Goal: Task Accomplishment & Management: Manage account settings

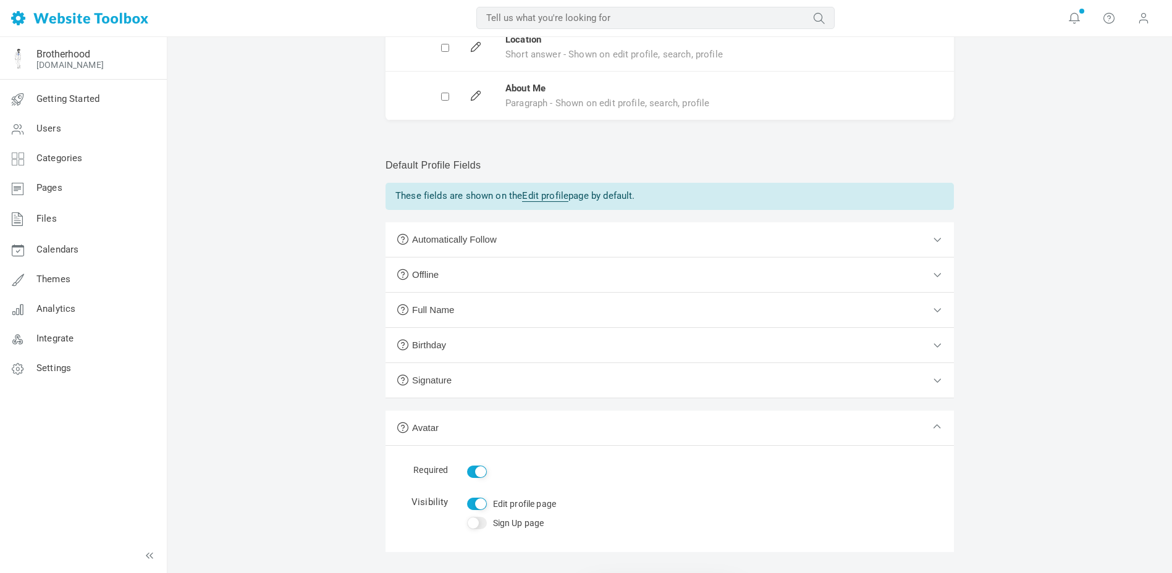
scroll to position [235, 0]
click at [47, 130] on span "Users" at bounding box center [48, 128] width 25 height 11
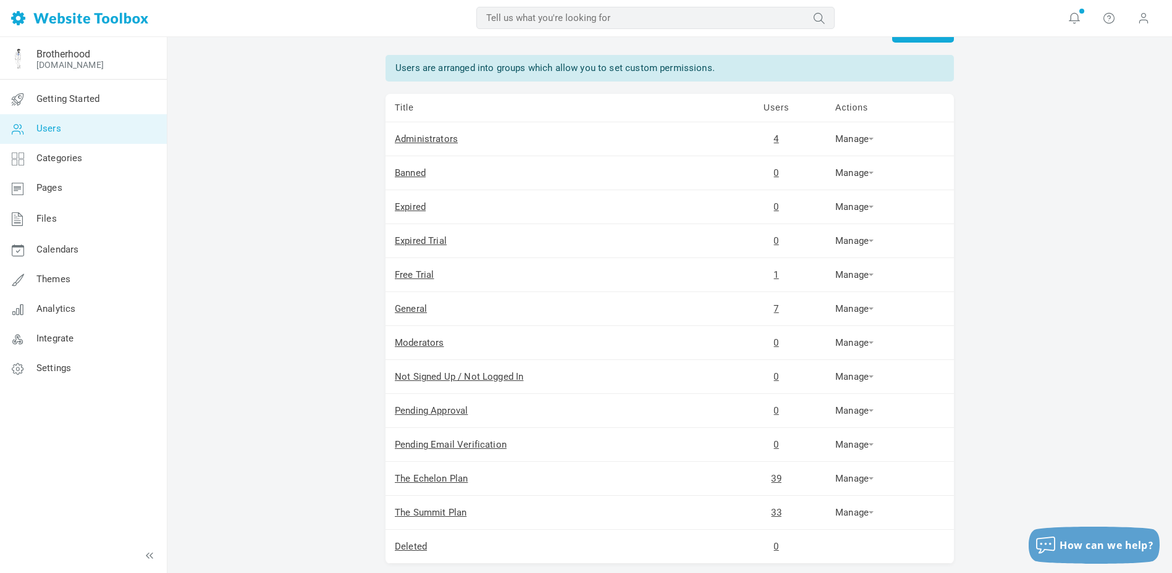
scroll to position [140, 0]
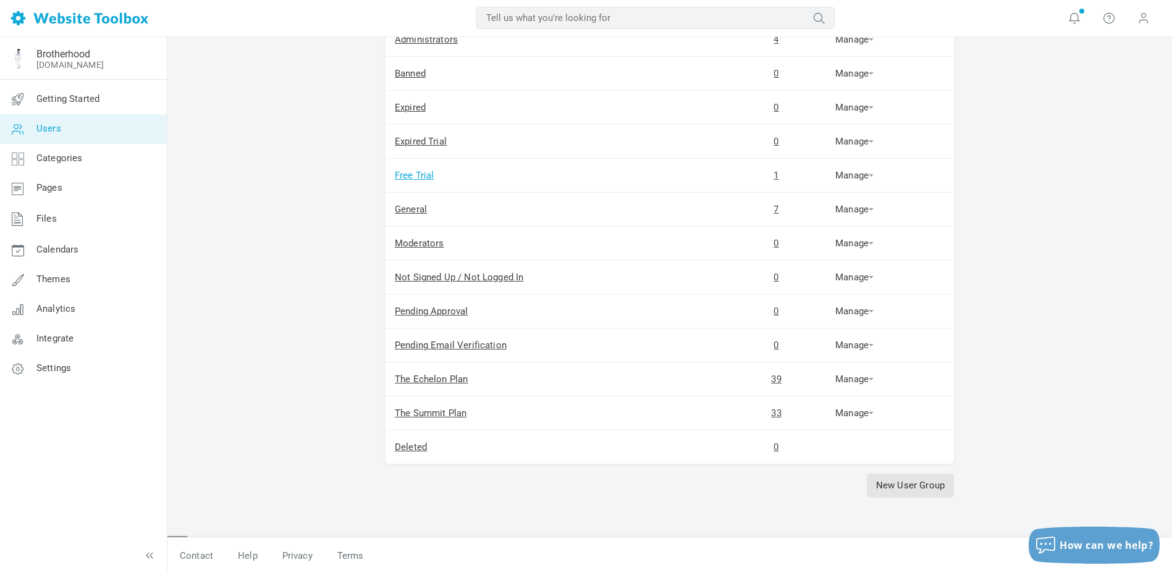
click at [420, 174] on link "Free Trial" at bounding box center [415, 175] width 40 height 11
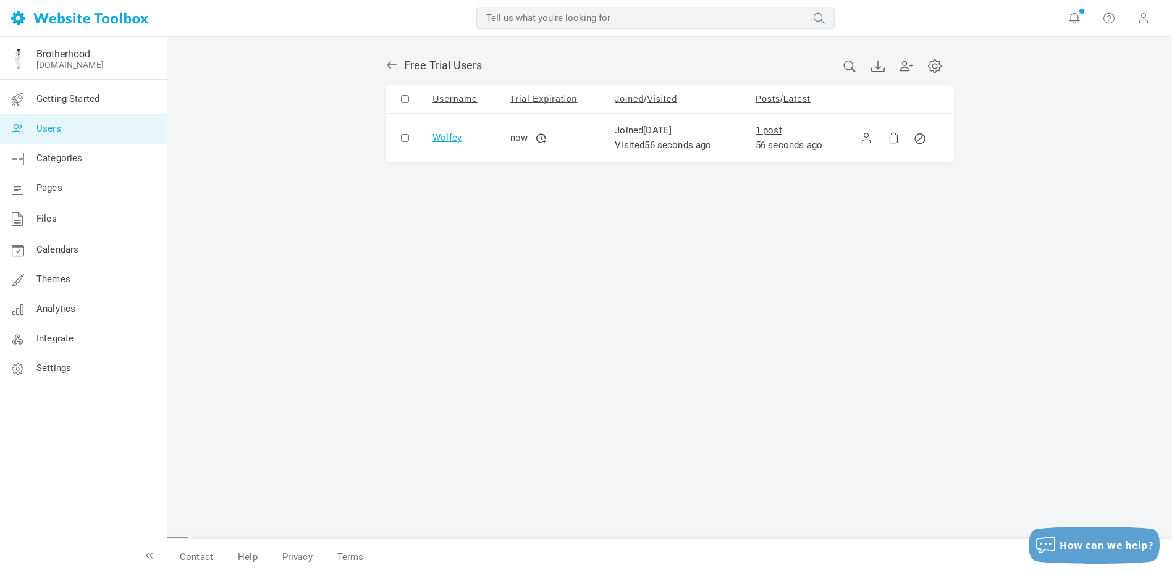
click at [450, 137] on link "Wolfey" at bounding box center [447, 137] width 29 height 11
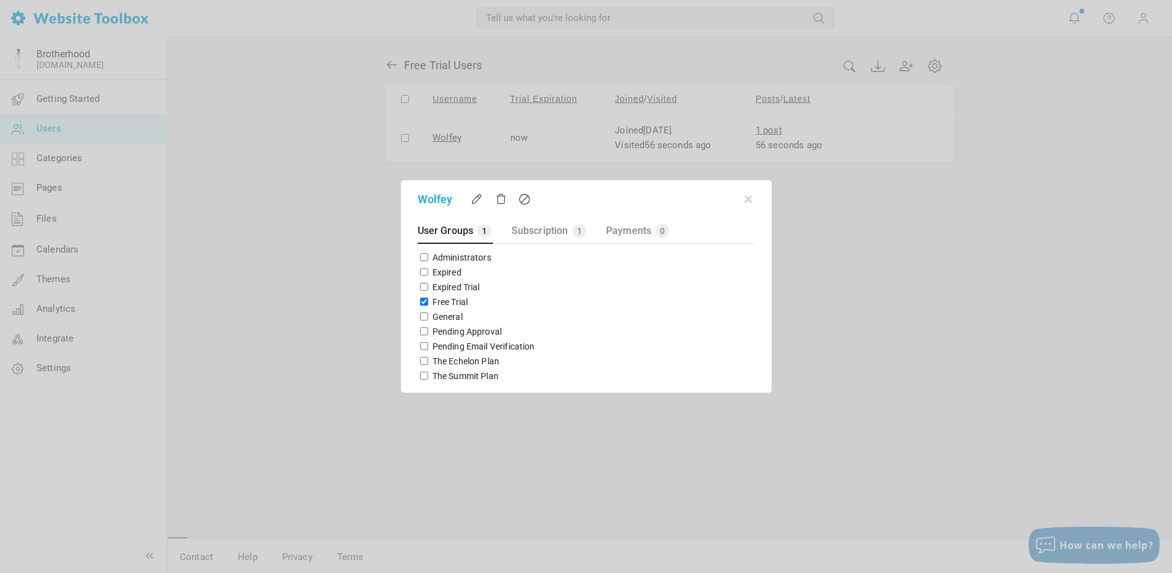
click at [424, 300] on input "Free Trial" at bounding box center [424, 302] width 8 height 8
checkbox input "false"
click at [423, 374] on input "The Summit Plan" at bounding box center [424, 376] width 8 height 8
checkbox input "true"
click at [746, 198] on button "button" at bounding box center [749, 197] width 12 height 12
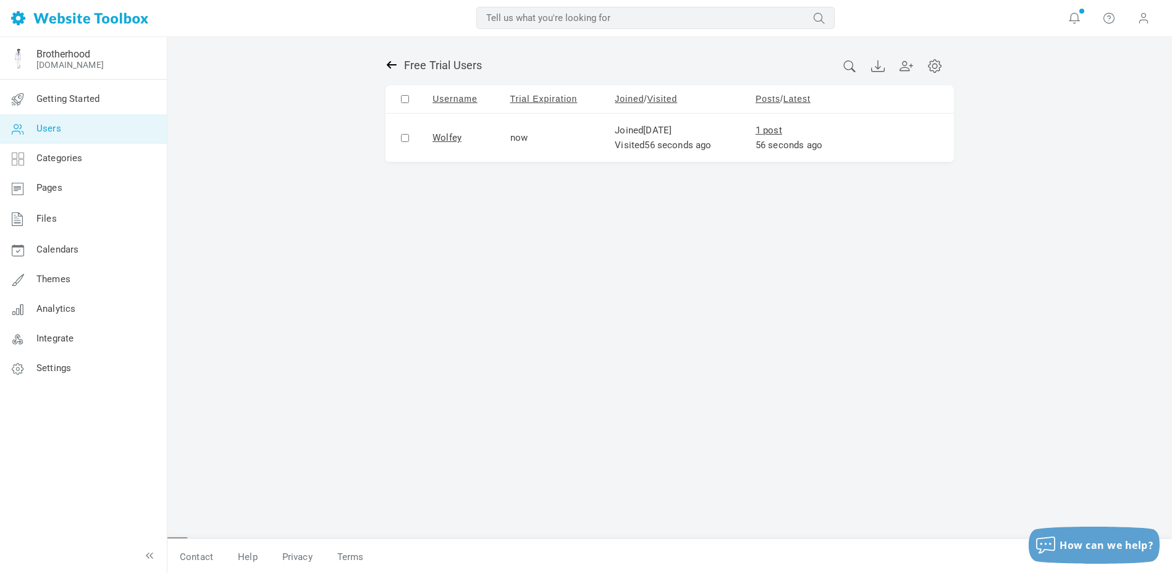
click at [389, 62] on icon at bounding box center [392, 64] width 10 height 7
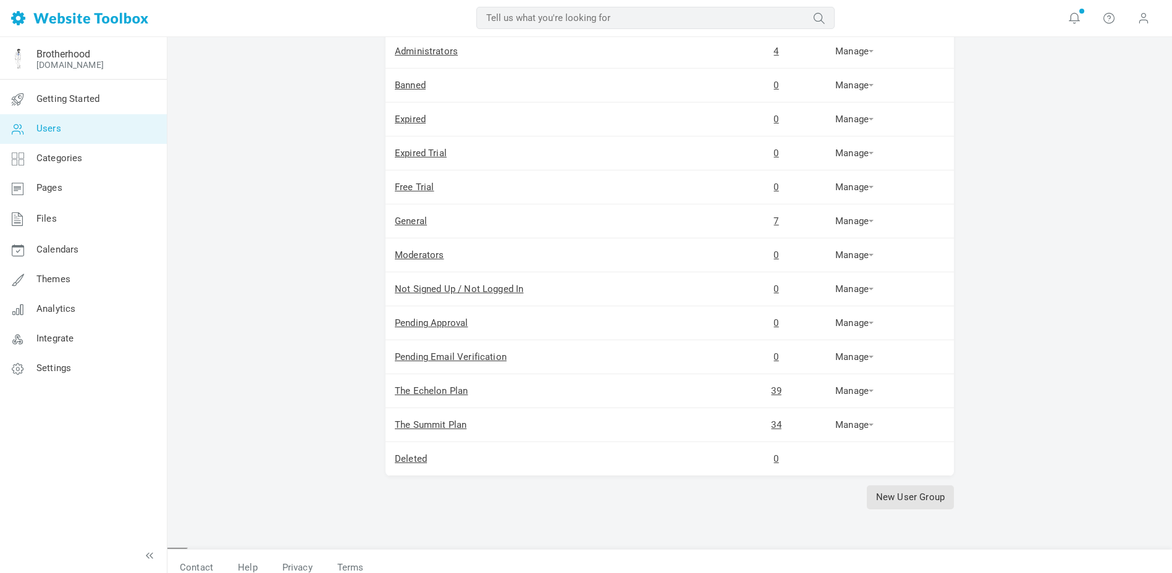
scroll to position [140, 0]
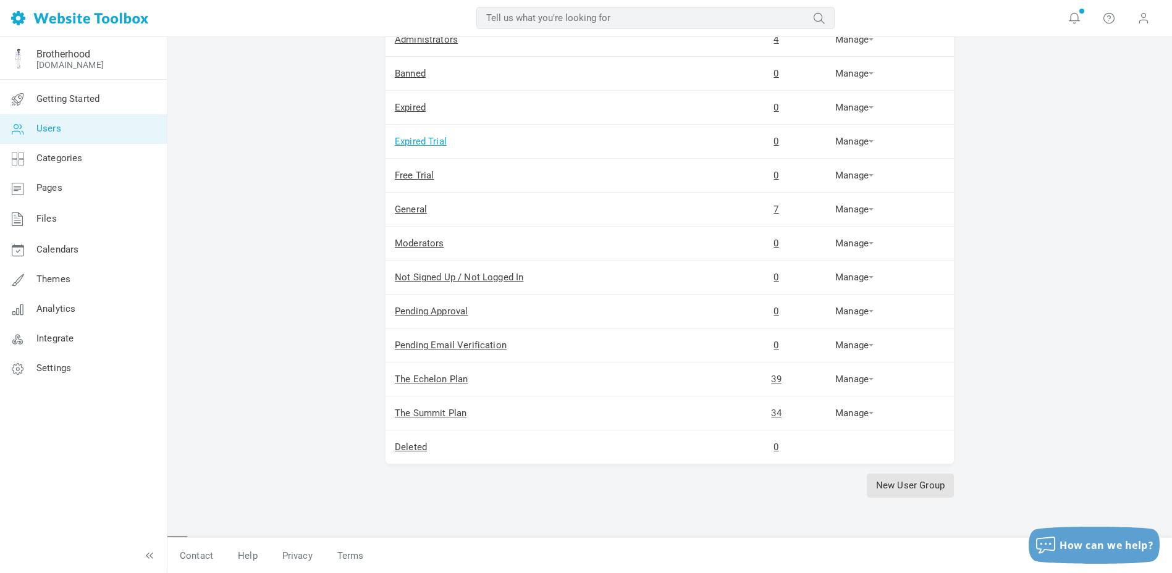
click at [413, 137] on link "Expired Trial" at bounding box center [421, 141] width 52 height 11
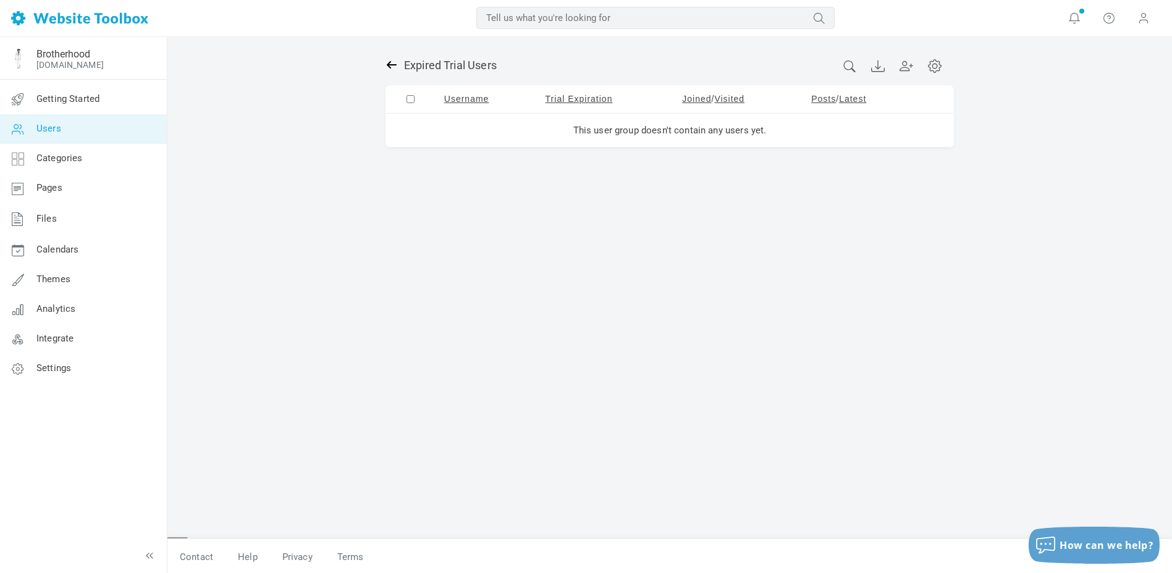
click at [391, 66] on icon at bounding box center [392, 65] width 12 height 12
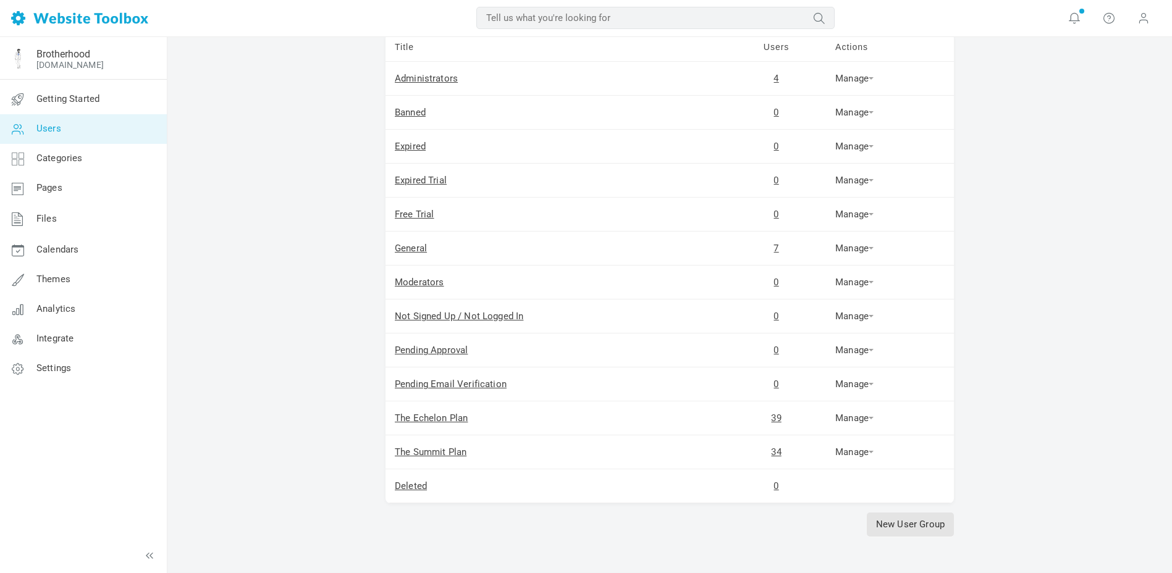
scroll to position [140, 0]
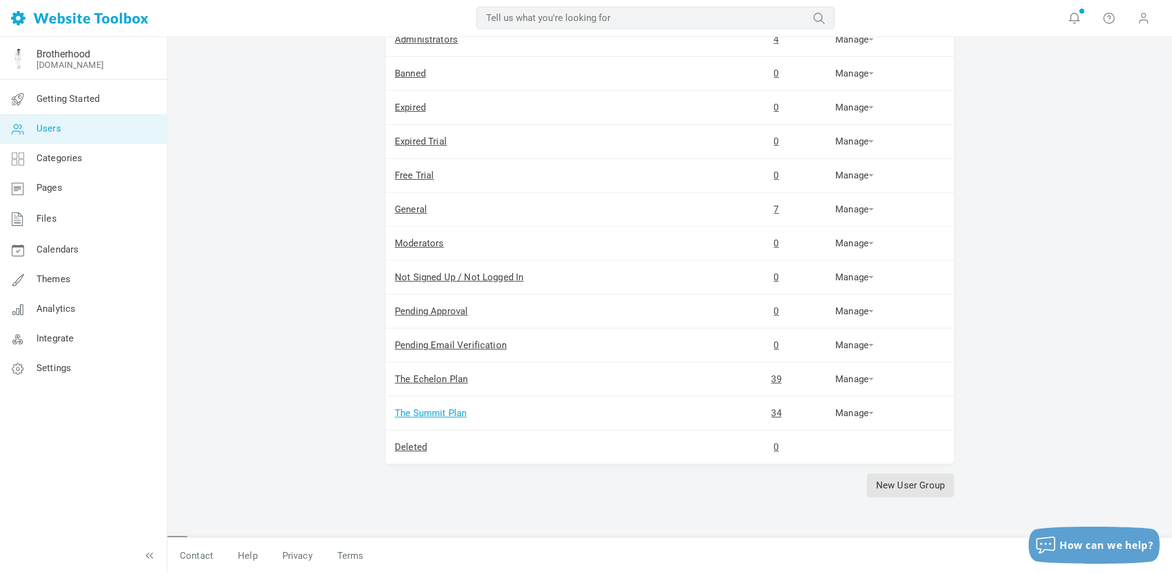
click at [428, 414] on link "The Summit Plan" at bounding box center [431, 413] width 72 height 11
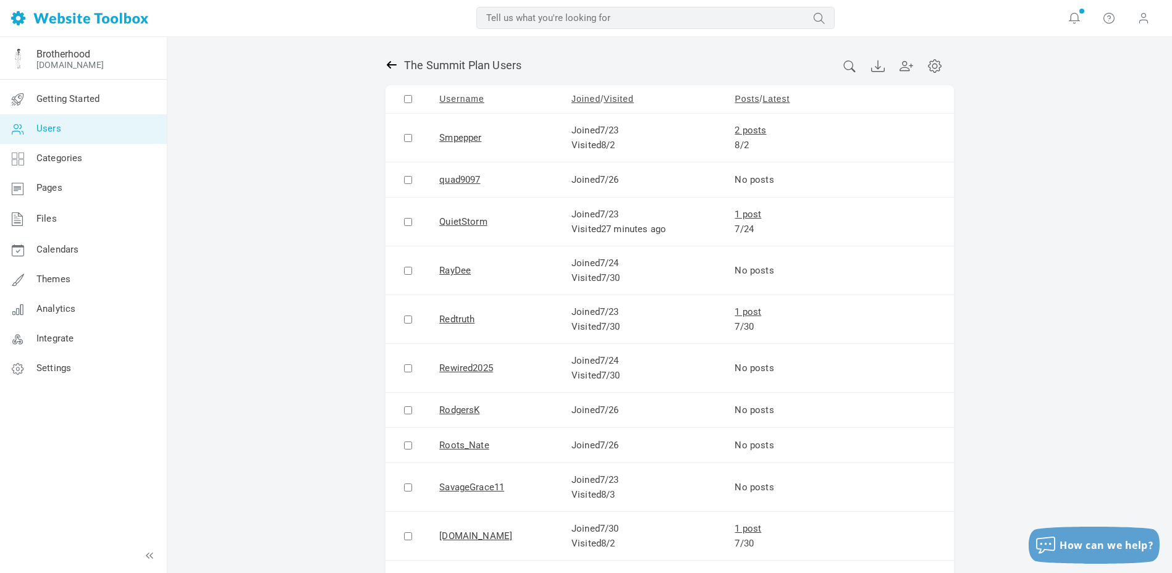
click at [389, 61] on icon at bounding box center [392, 65] width 12 height 12
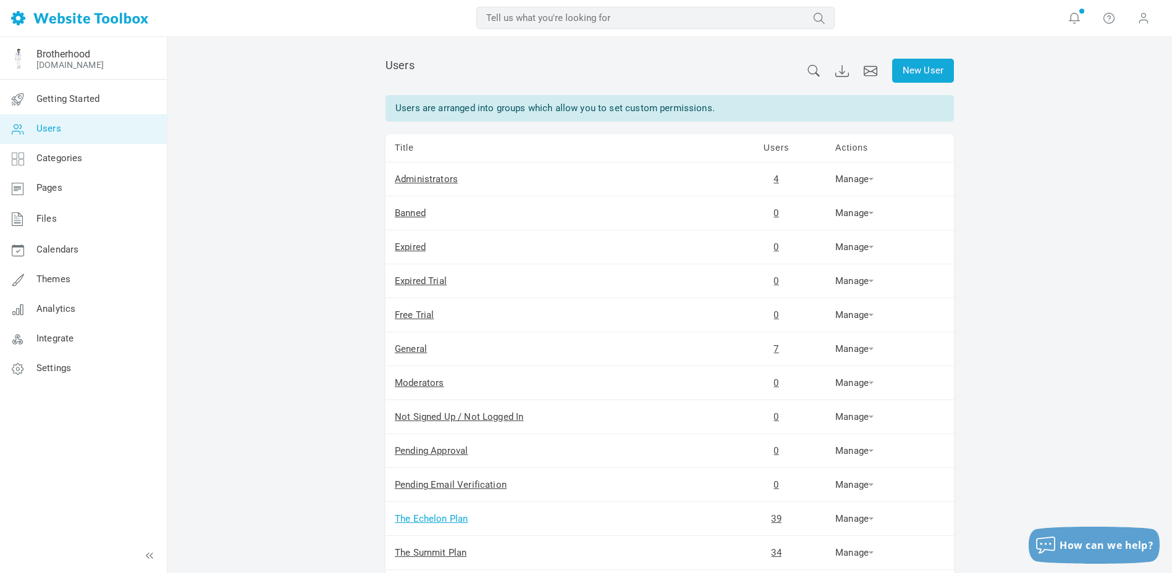
click at [439, 518] on link "The Echelon Plan" at bounding box center [431, 519] width 73 height 11
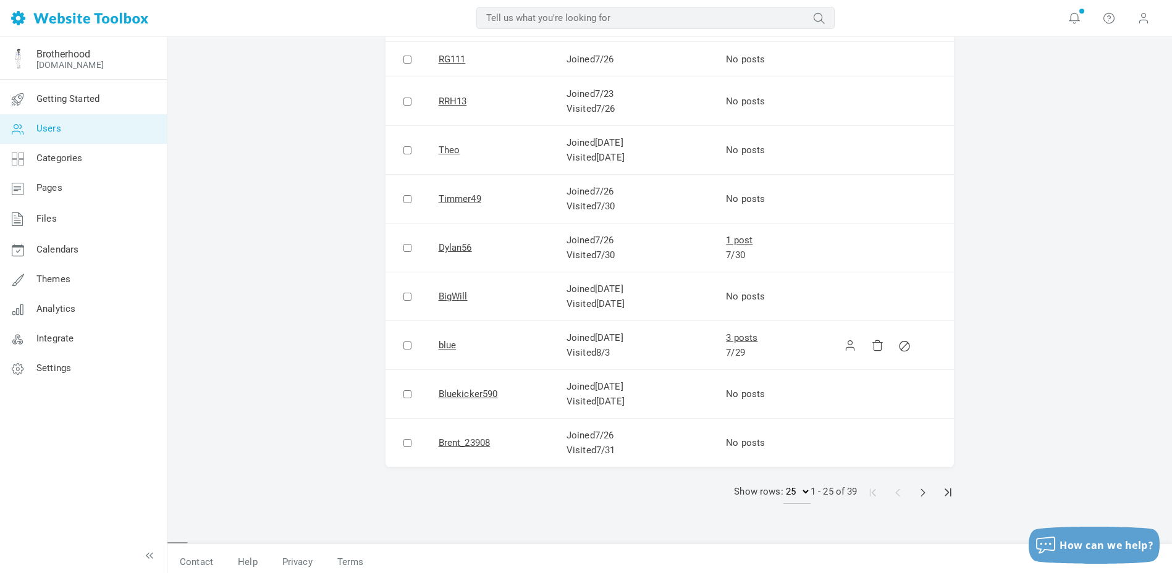
scroll to position [818, 0]
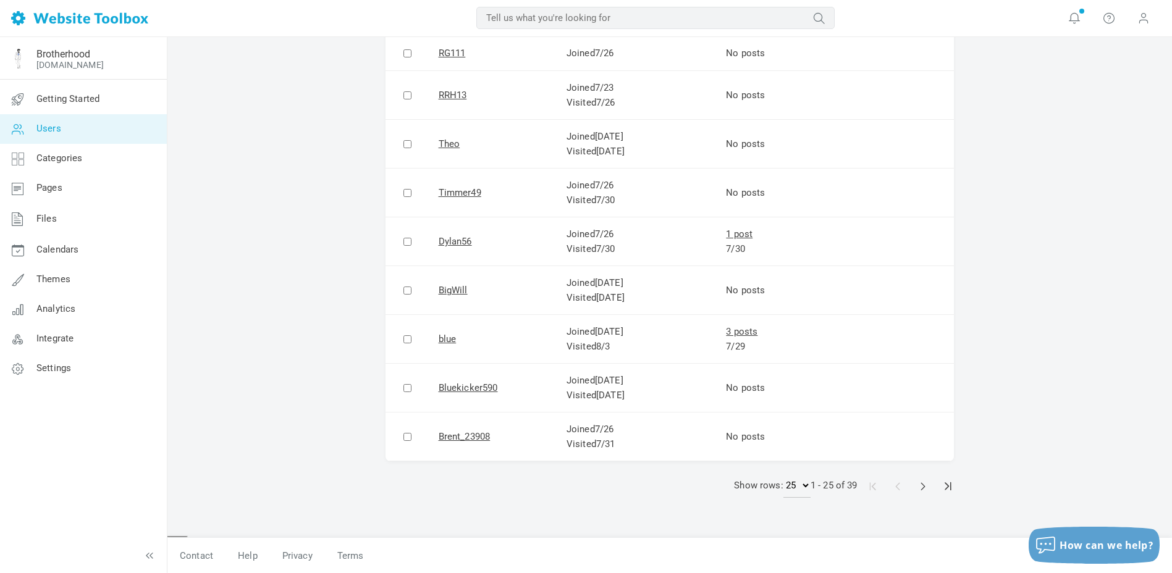
click at [921, 486] on span at bounding box center [923, 487] width 14 height 14
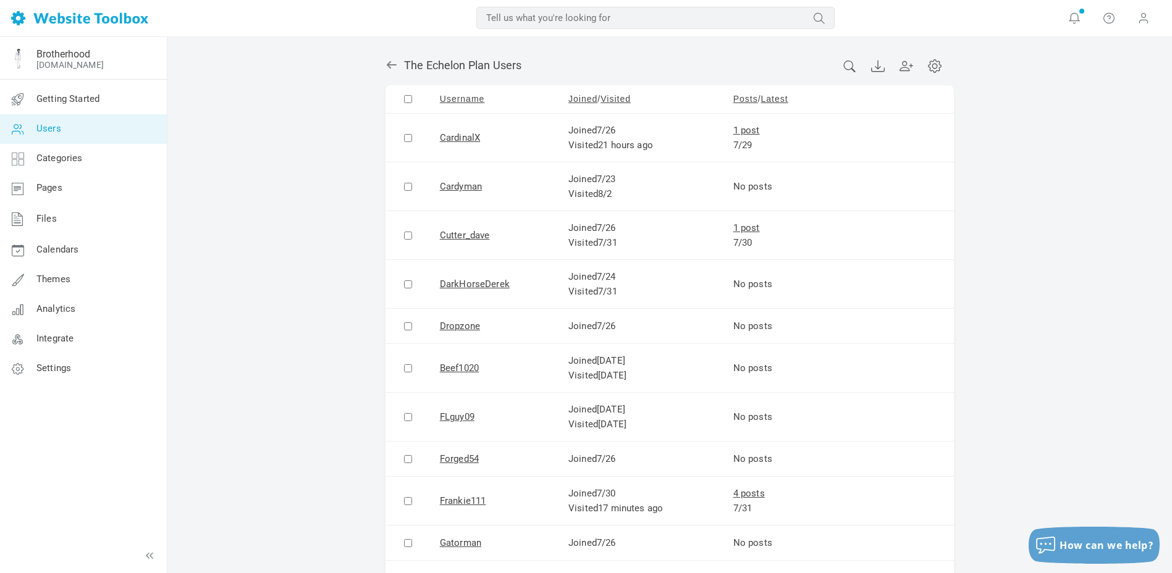
click at [560, 16] on input "text" at bounding box center [655, 18] width 358 height 22
type input "[DEMOGRAPHIC_DATA]"
click at [835, 9] on button "submit" at bounding box center [835, 9] width 0 height 0
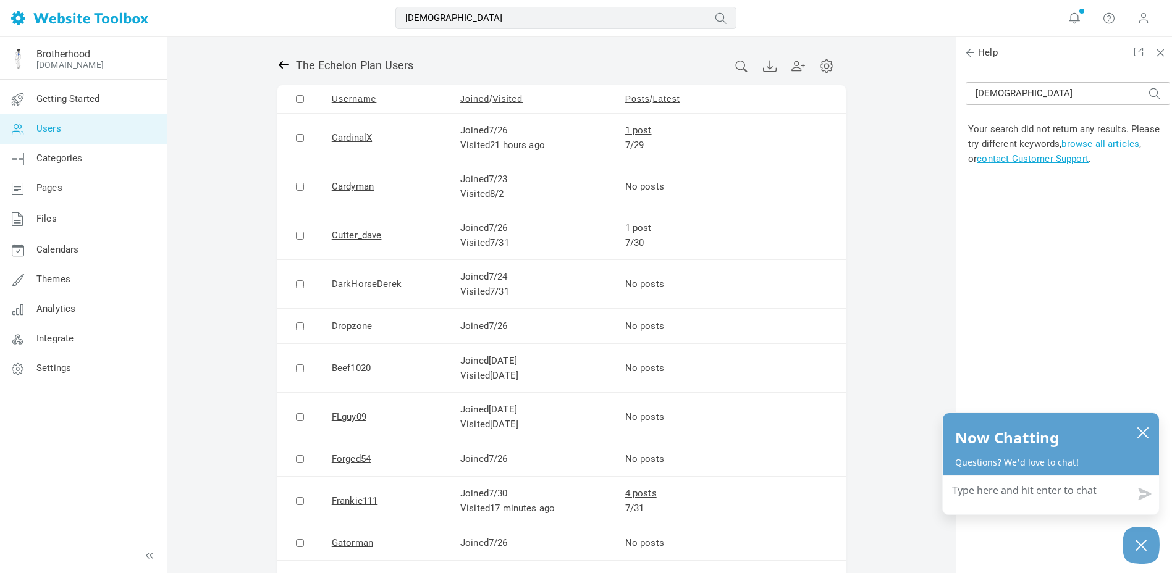
click at [282, 62] on icon at bounding box center [284, 64] width 10 height 7
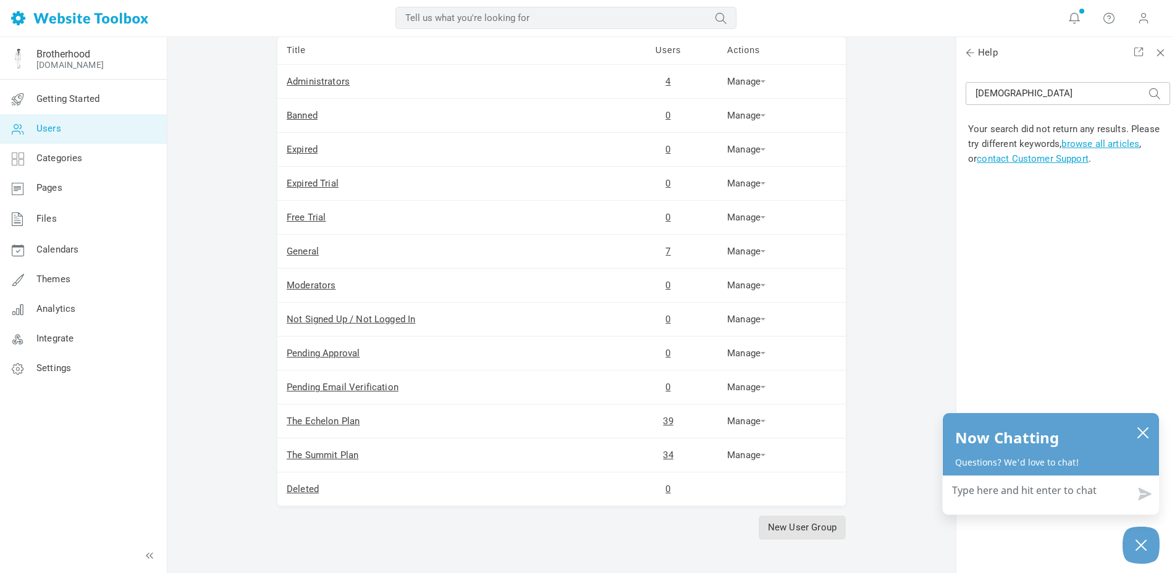
scroll to position [117, 0]
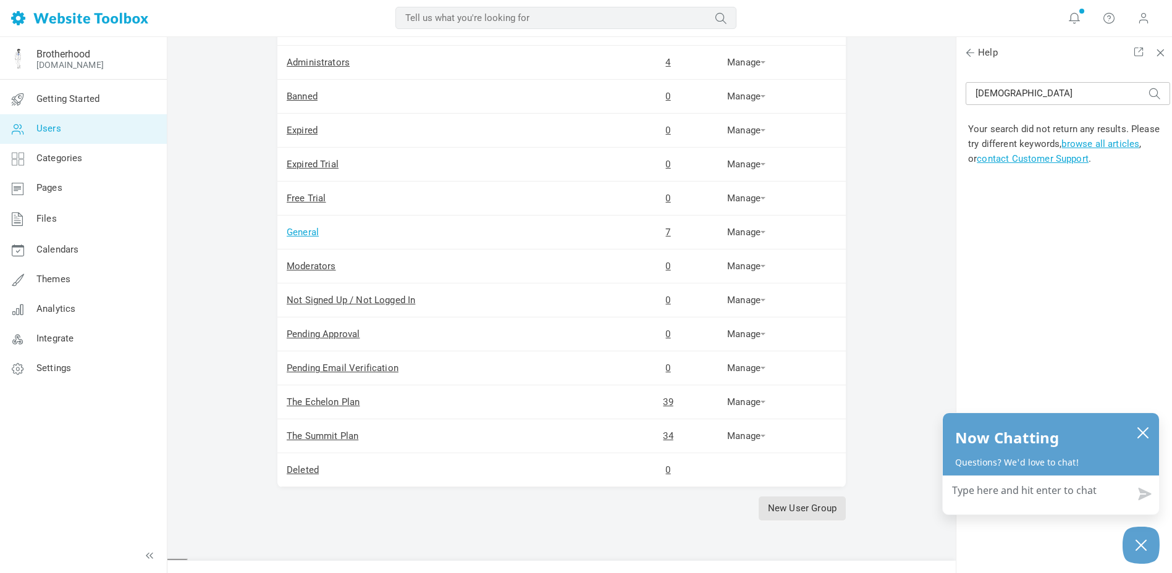
click at [303, 234] on link "General" at bounding box center [303, 232] width 32 height 11
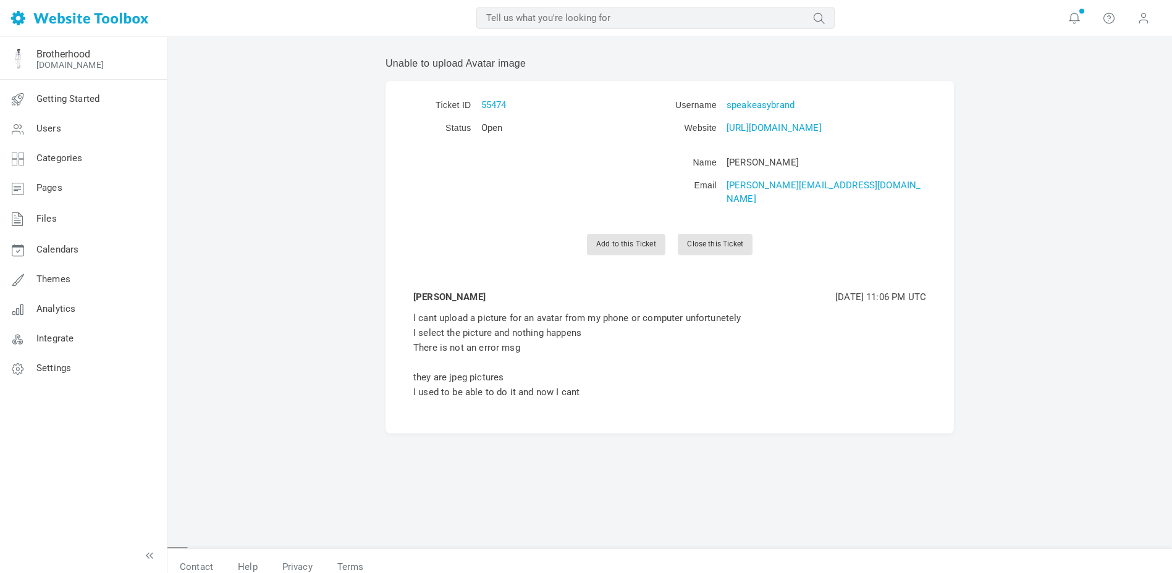
scroll to position [2, 0]
